Goal: Task Accomplishment & Management: Use online tool/utility

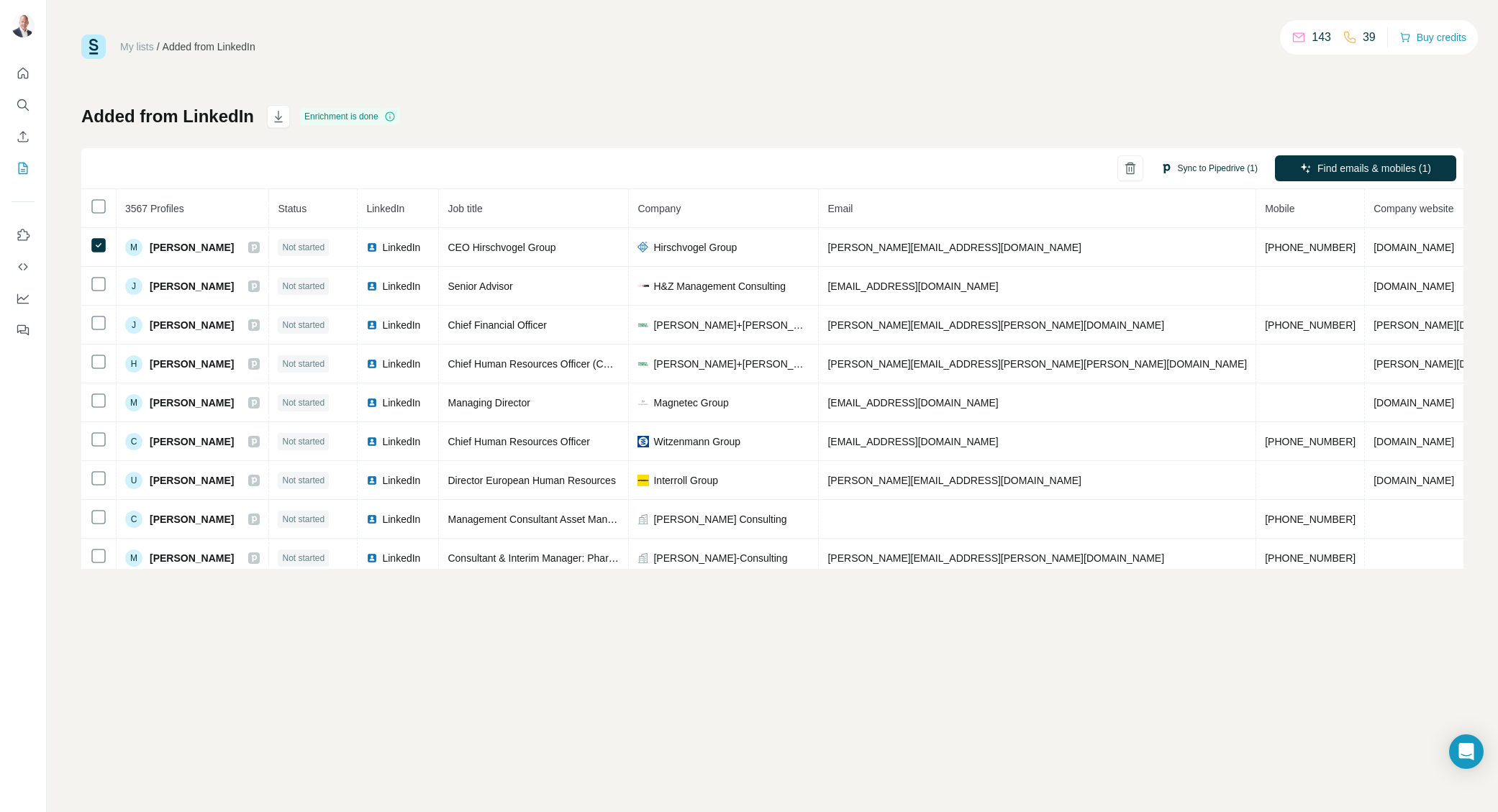
click at [1219, 170] on button "Sync to Pipedrive (1)" at bounding box center [1209, 168] width 117 height 21
click at [812, 164] on div "Sync to Pipedrive (1) Find emails & mobiles (1)" at bounding box center [772, 169] width 1382 height 41
click at [1209, 167] on button "Sync to Pipedrive (1)" at bounding box center [1209, 168] width 117 height 21
click at [1185, 280] on button "Sync to Pipedrive" at bounding box center [1182, 277] width 160 height 29
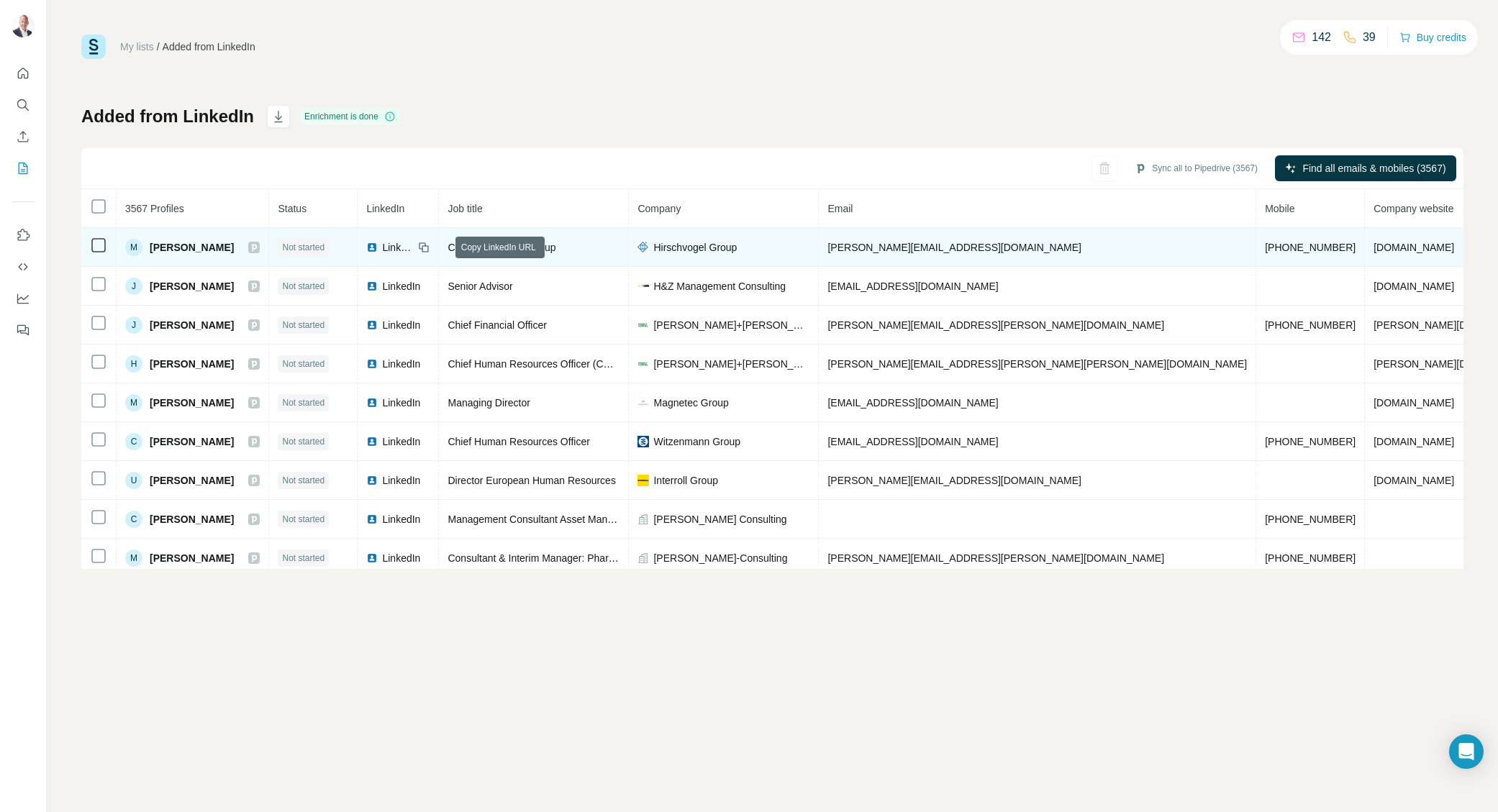
click at [429, 244] on icon at bounding box center [424, 247] width 12 height 12
